Goal: Navigation & Orientation: Find specific page/section

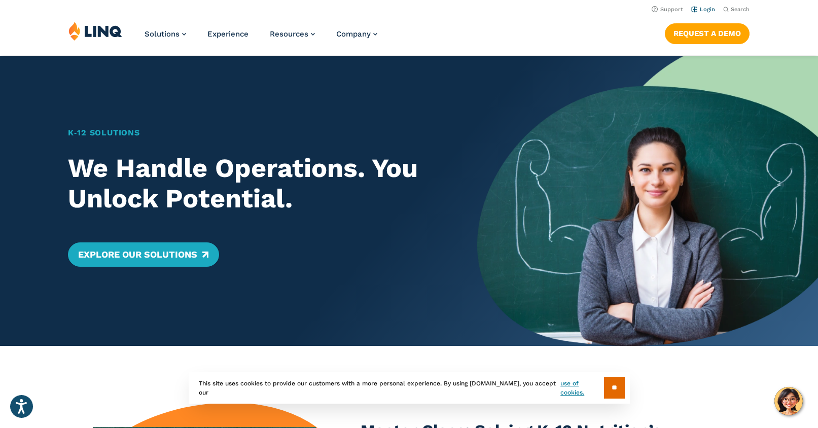
click at [707, 10] on link "Login" at bounding box center [704, 9] width 24 height 7
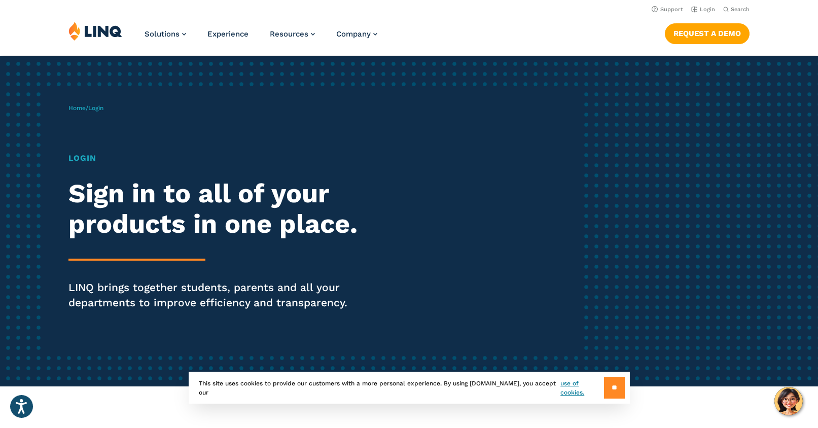
click at [613, 386] on input "**" at bounding box center [614, 388] width 21 height 22
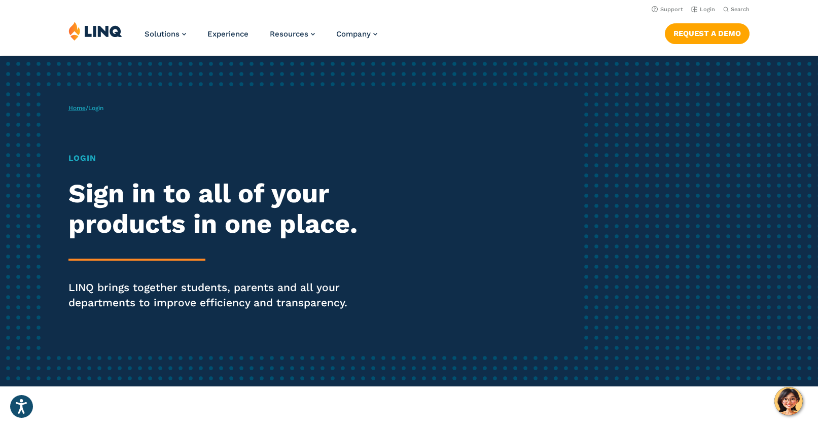
click at [81, 105] on link "Home" at bounding box center [76, 108] width 17 height 7
click at [101, 108] on span "Login" at bounding box center [95, 108] width 15 height 7
click at [81, 156] on h1 "Login" at bounding box center [225, 158] width 315 height 12
click at [84, 158] on h1 "Login" at bounding box center [225, 158] width 315 height 12
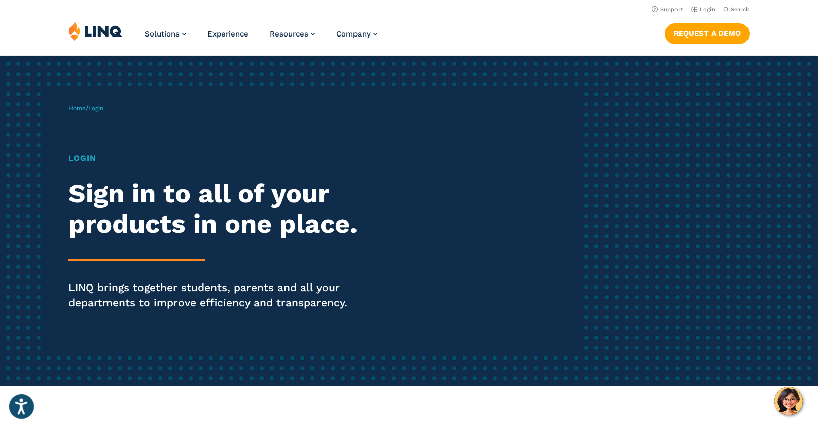
click at [13, 406] on button "Open accessiBe: accessibility options, statement and help" at bounding box center [21, 406] width 25 height 25
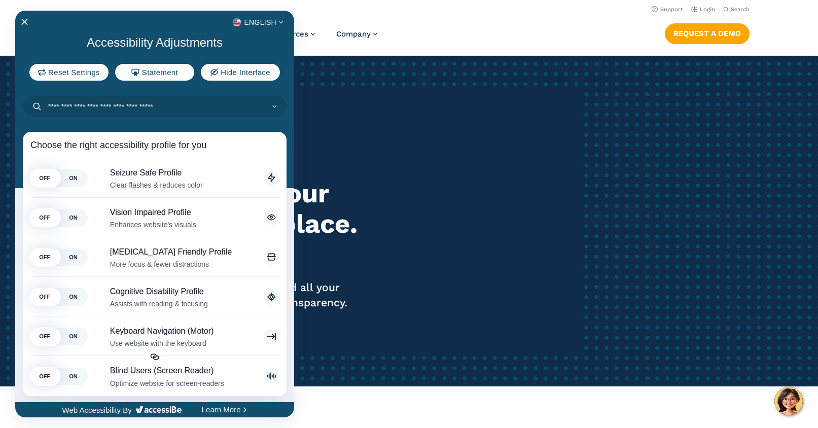
click at [28, 22] on div "English" at bounding box center [154, 22] width 279 height 13
click at [22, 22] on icon "Close Accessibility Interface" at bounding box center [24, 21] width 7 height 7
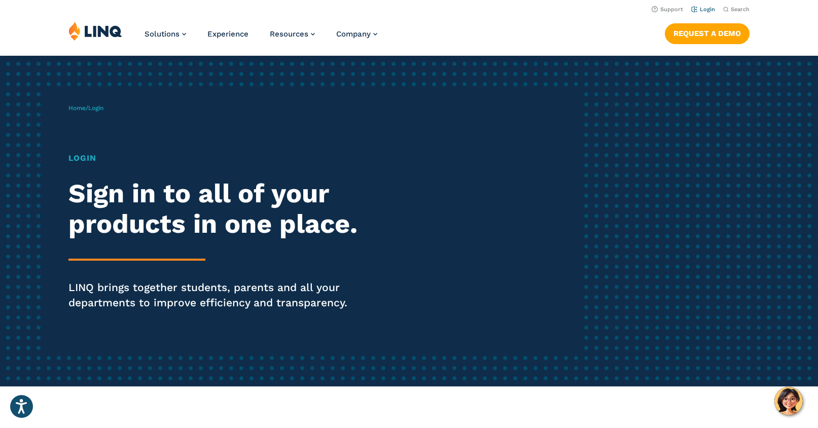
click at [711, 9] on link "Login" at bounding box center [704, 9] width 24 height 7
click at [82, 154] on h1 "Login" at bounding box center [225, 158] width 315 height 12
click at [84, 162] on h1 "Login" at bounding box center [225, 158] width 315 height 12
click at [704, 10] on link "Login" at bounding box center [704, 9] width 24 height 7
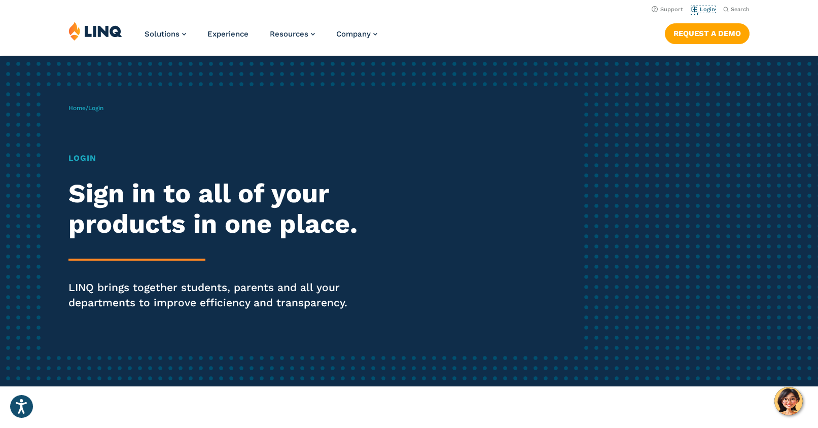
click at [704, 10] on link "Login" at bounding box center [704, 9] width 24 height 7
click at [21, 409] on icon "Open accessiBe: accessibility options, statement and help" at bounding box center [21, 408] width 12 height 13
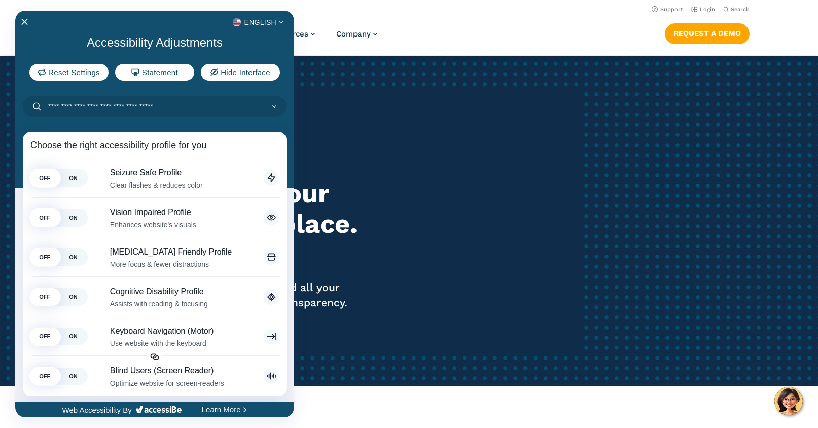
click at [351, 154] on div at bounding box center [409, 214] width 818 height 428
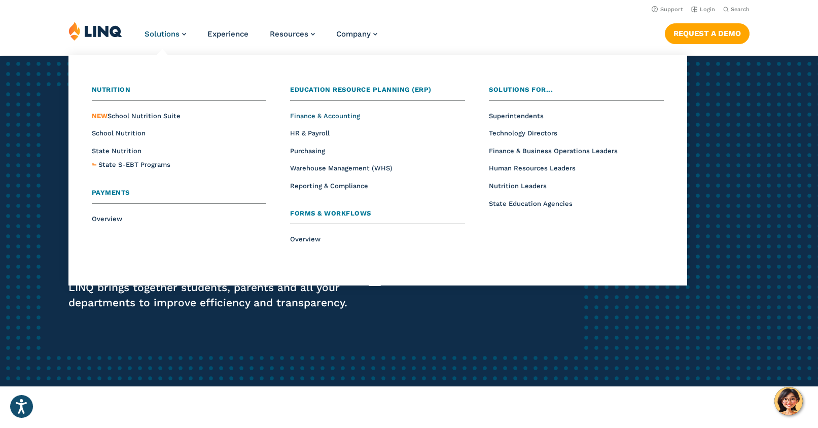
click at [301, 115] on span "Finance & Accounting" at bounding box center [325, 116] width 70 height 8
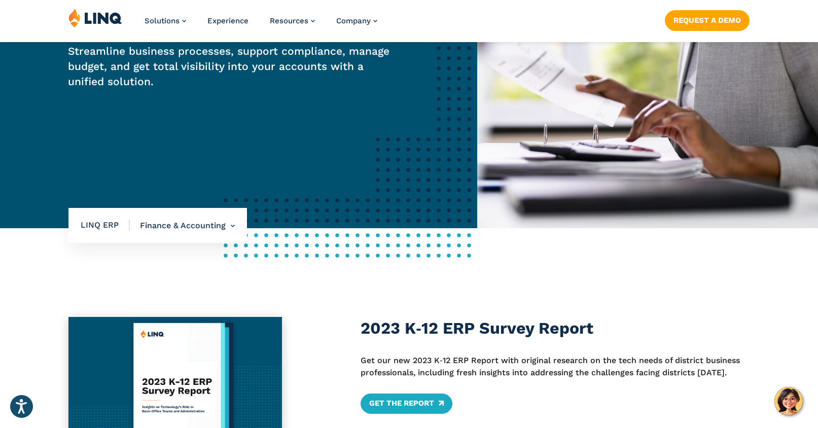
scroll to position [254, 0]
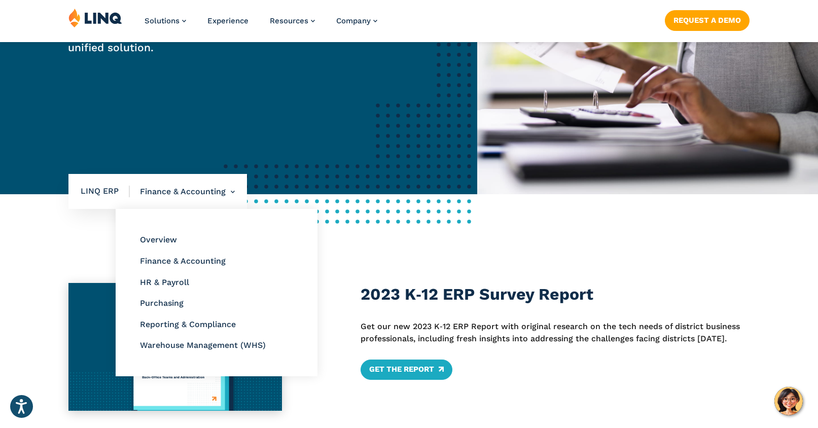
click at [157, 191] on li "Finance & Accounting Overview Finance & Accounting HR & Payroll Purchasing Repo…" at bounding box center [182, 192] width 105 height 36
click at [230, 188] on li "Finance & Accounting Overview Finance & Accounting HR & Payroll Purchasing Repo…" at bounding box center [182, 192] width 105 height 36
click at [204, 261] on link "Finance & Accounting" at bounding box center [183, 261] width 86 height 10
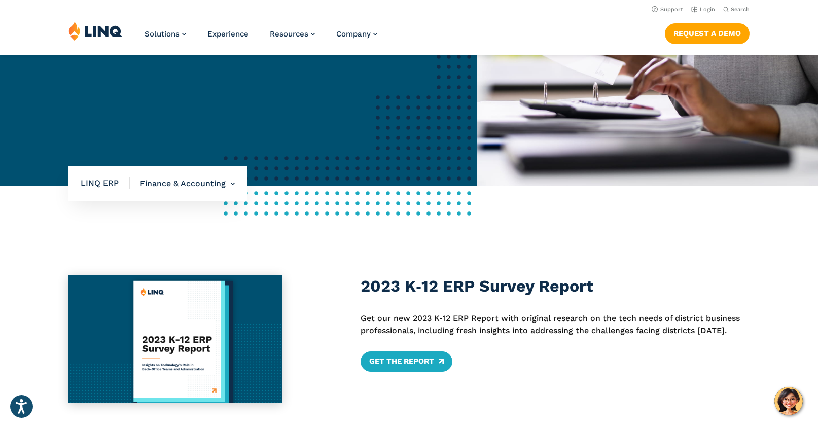
scroll to position [254, 0]
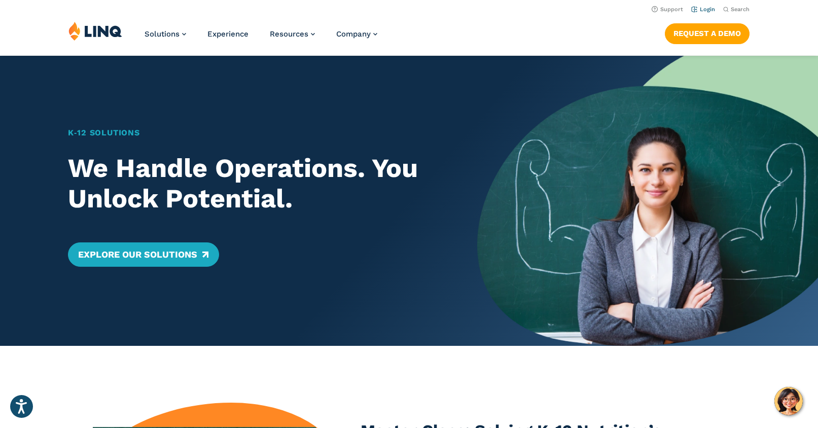
click at [704, 11] on link "Login" at bounding box center [704, 9] width 24 height 7
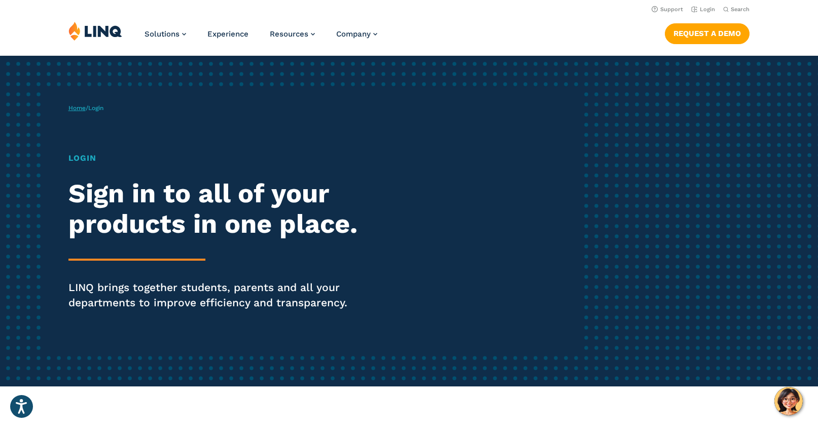
click at [80, 107] on link "Home" at bounding box center [76, 108] width 17 height 7
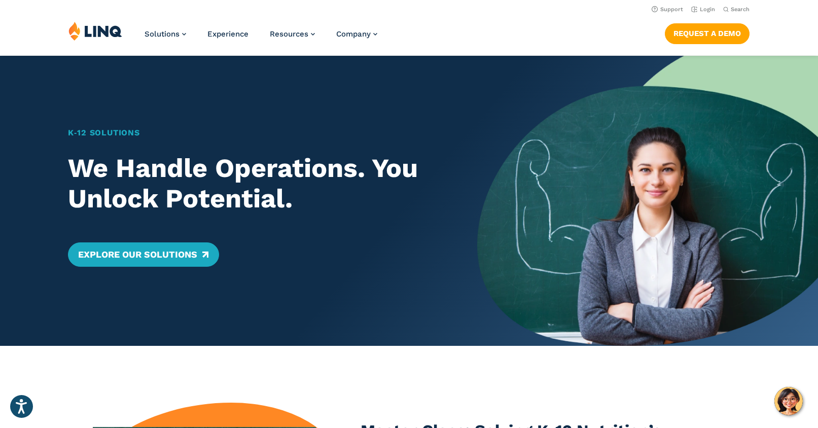
drag, startPoint x: 0, startPoint y: 0, endPoint x: 82, endPoint y: 128, distance: 152.4
click at [82, 117] on div "K‑12 Solutions We Handle Operations. You Unlock Potential. Explore Our Solutions" at bounding box center [238, 201] width 477 height 290
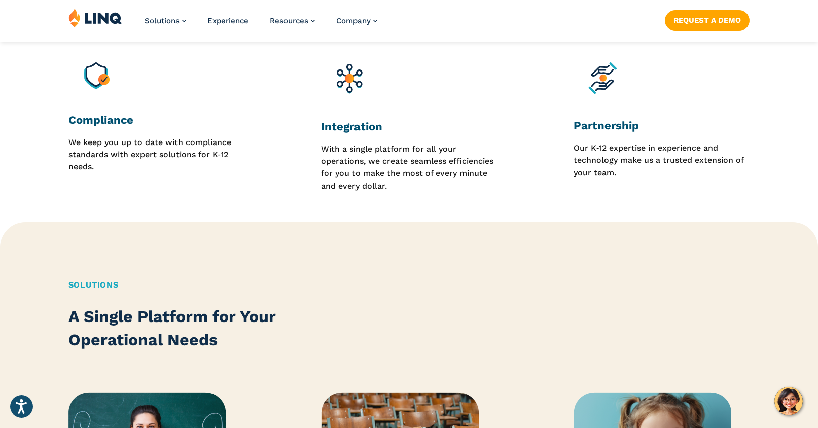
scroll to position [1015, 0]
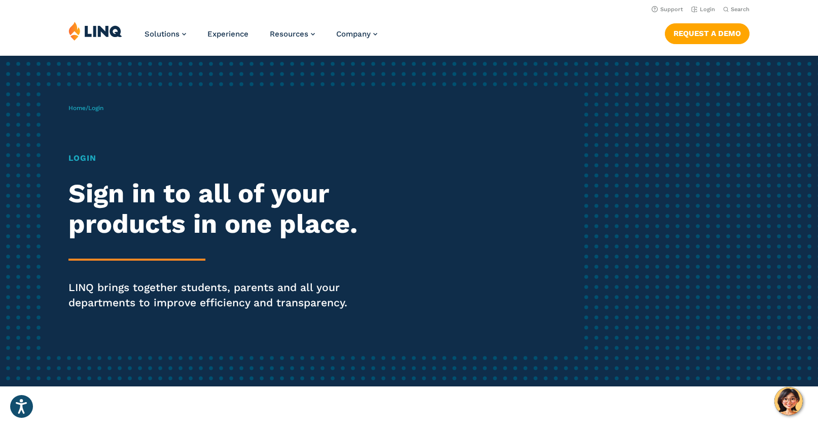
click at [92, 157] on h1 "Login" at bounding box center [225, 158] width 315 height 12
click at [784, 408] on img "Hello, have a question? Let’s chat." at bounding box center [789, 401] width 28 height 28
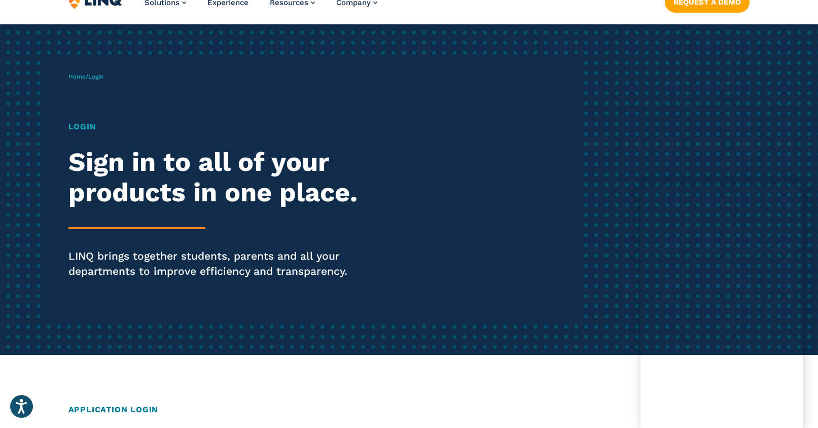
scroll to position [34, 0]
